Goal: Communication & Community: Answer question/provide support

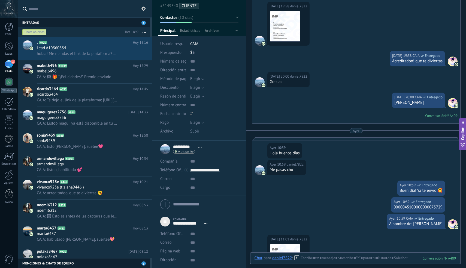
scroll to position [5, 0]
click at [115, 45] on h2 ". A926" at bounding box center [85, 42] width 96 height 5
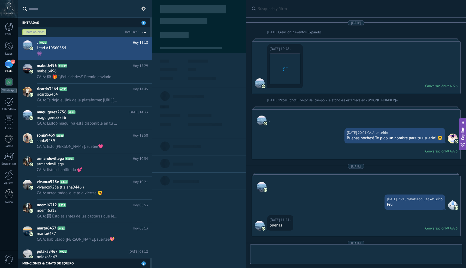
type textarea "**********"
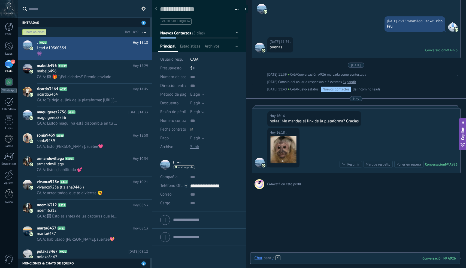
click at [298, 258] on div at bounding box center [356, 263] width 202 height 16
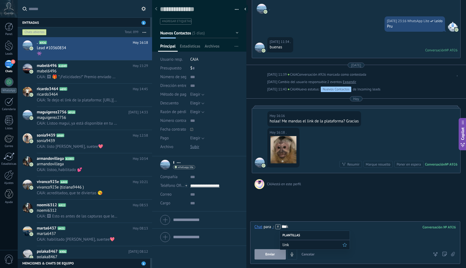
click at [299, 242] on span "link" at bounding box center [313, 244] width 60 height 5
click at [273, 253] on span "Enviar plantilla" at bounding box center [271, 254] width 23 height 4
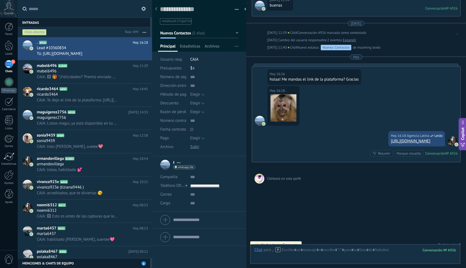
scroll to position [225, 0]
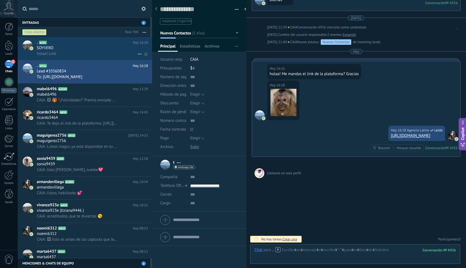
click at [115, 52] on div "holaa! Link" at bounding box center [92, 54] width 111 height 6
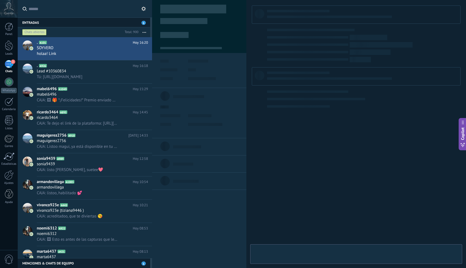
type textarea "*******"
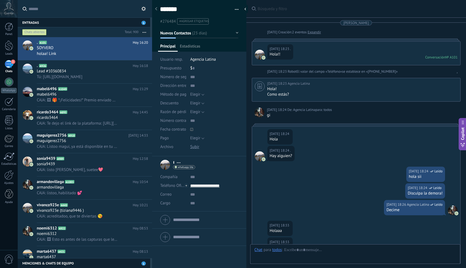
scroll to position [478, 0]
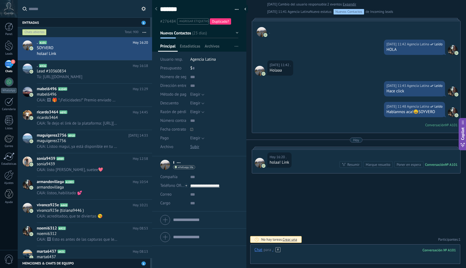
click at [291, 255] on div at bounding box center [356, 255] width 202 height 16
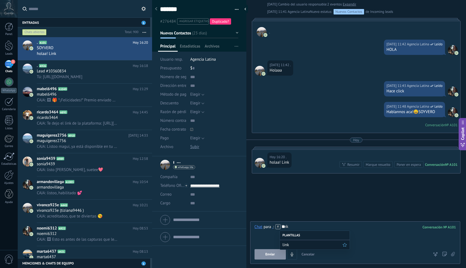
click at [302, 243] on span "link" at bounding box center [313, 244] width 60 height 5
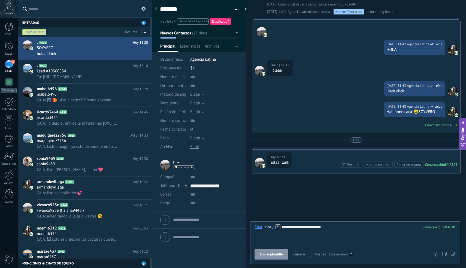
click at [274, 250] on button "Enviar plantilla" at bounding box center [272, 254] width 34 height 10
